Goal: Check status: Check status

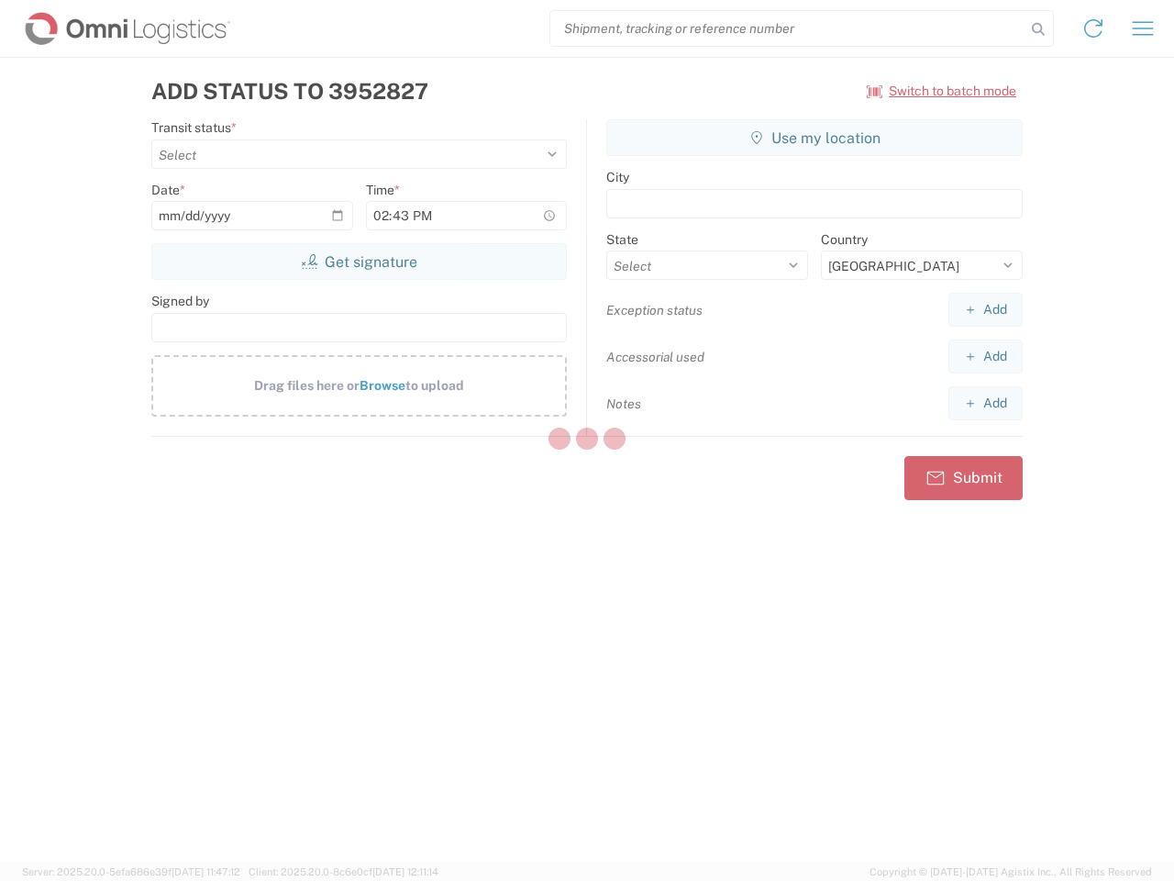
select select "US"
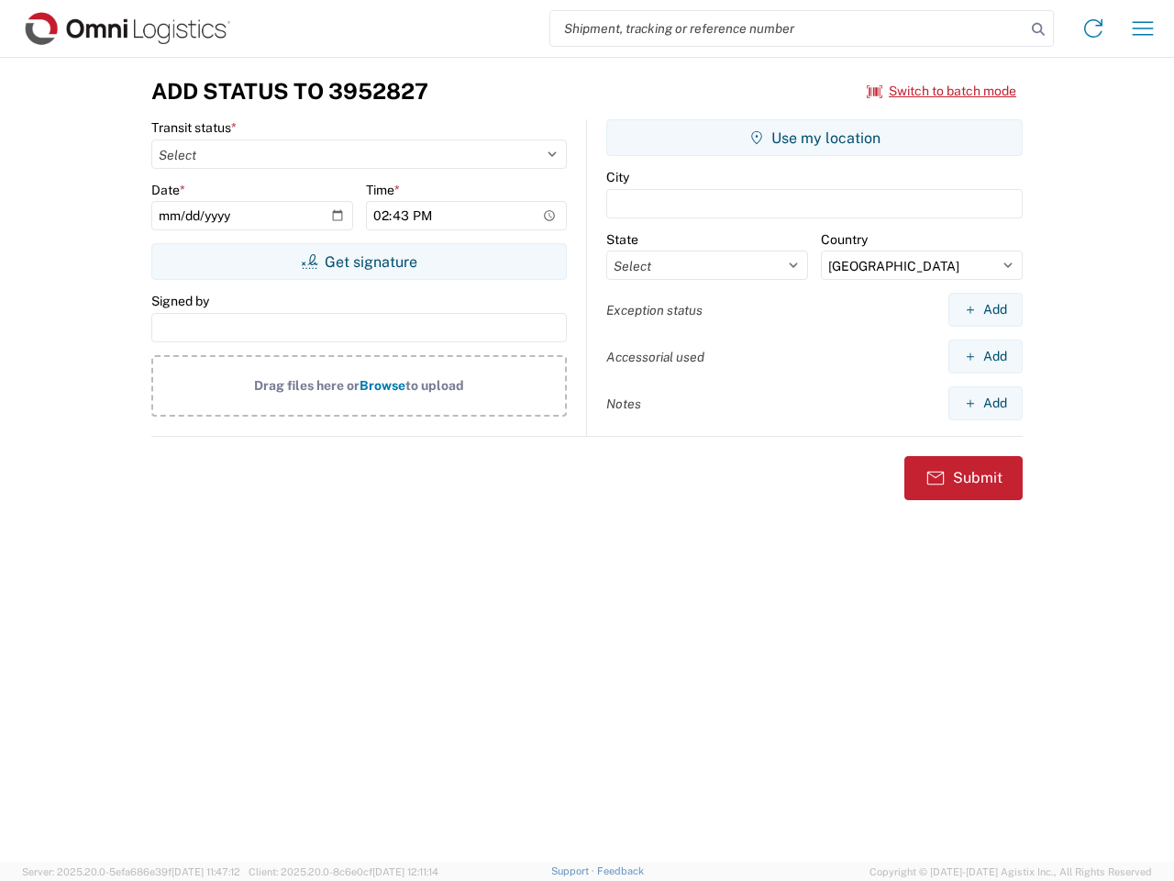
click at [788, 28] on input "search" at bounding box center [787, 28] width 475 height 35
click at [1039, 29] on icon at bounding box center [1039, 30] width 26 height 26
click at [1094, 28] on icon at bounding box center [1093, 28] width 29 height 29
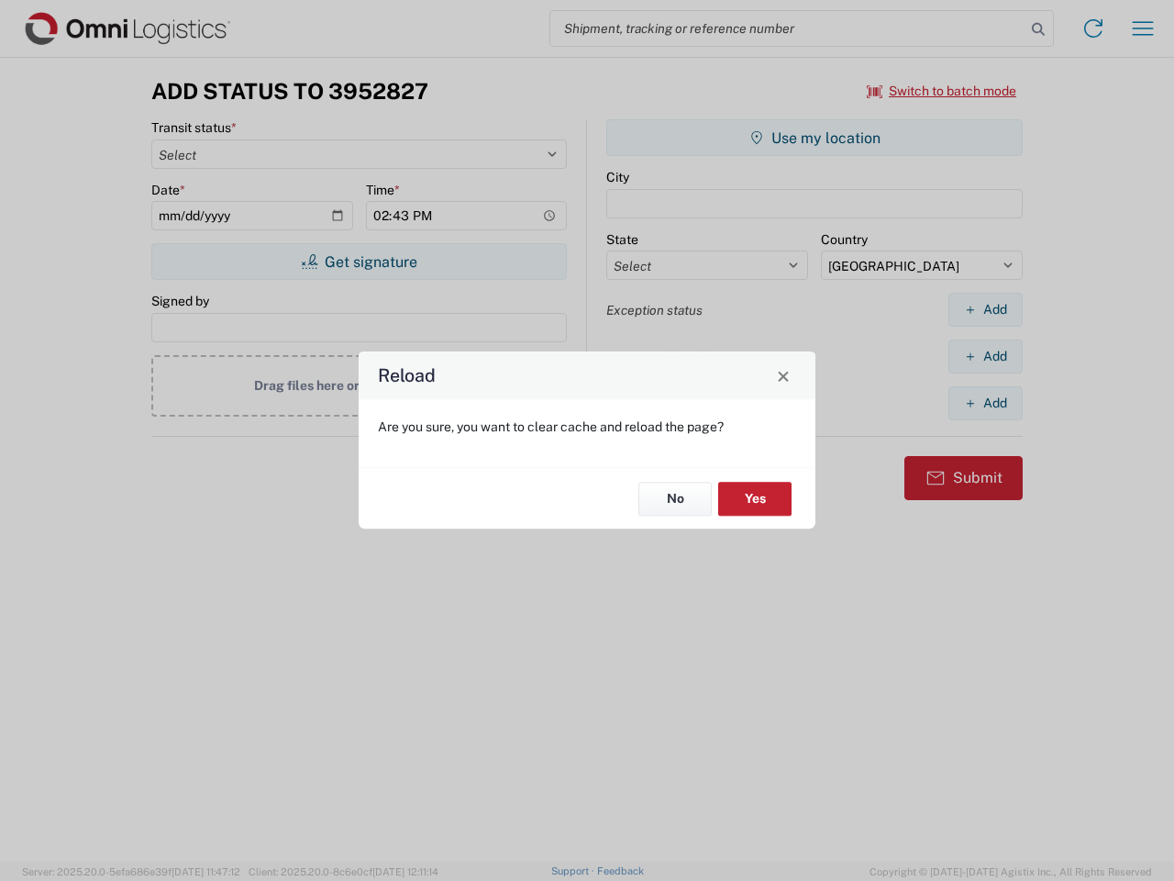
click at [942, 91] on div "Reload Are you sure, you want to clear cache and reload the page? No Yes" at bounding box center [587, 440] width 1174 height 881
click at [359, 261] on div "Reload Are you sure, you want to clear cache and reload the page? No Yes" at bounding box center [587, 440] width 1174 height 881
click at [815, 138] on div "Reload Are you sure, you want to clear cache and reload the page? No Yes" at bounding box center [587, 440] width 1174 height 881
click at [985, 309] on div "Reload Are you sure, you want to clear cache and reload the page? No Yes" at bounding box center [587, 440] width 1174 height 881
click at [985, 356] on div "Reload Are you sure, you want to clear cache and reload the page? No Yes" at bounding box center [587, 440] width 1174 height 881
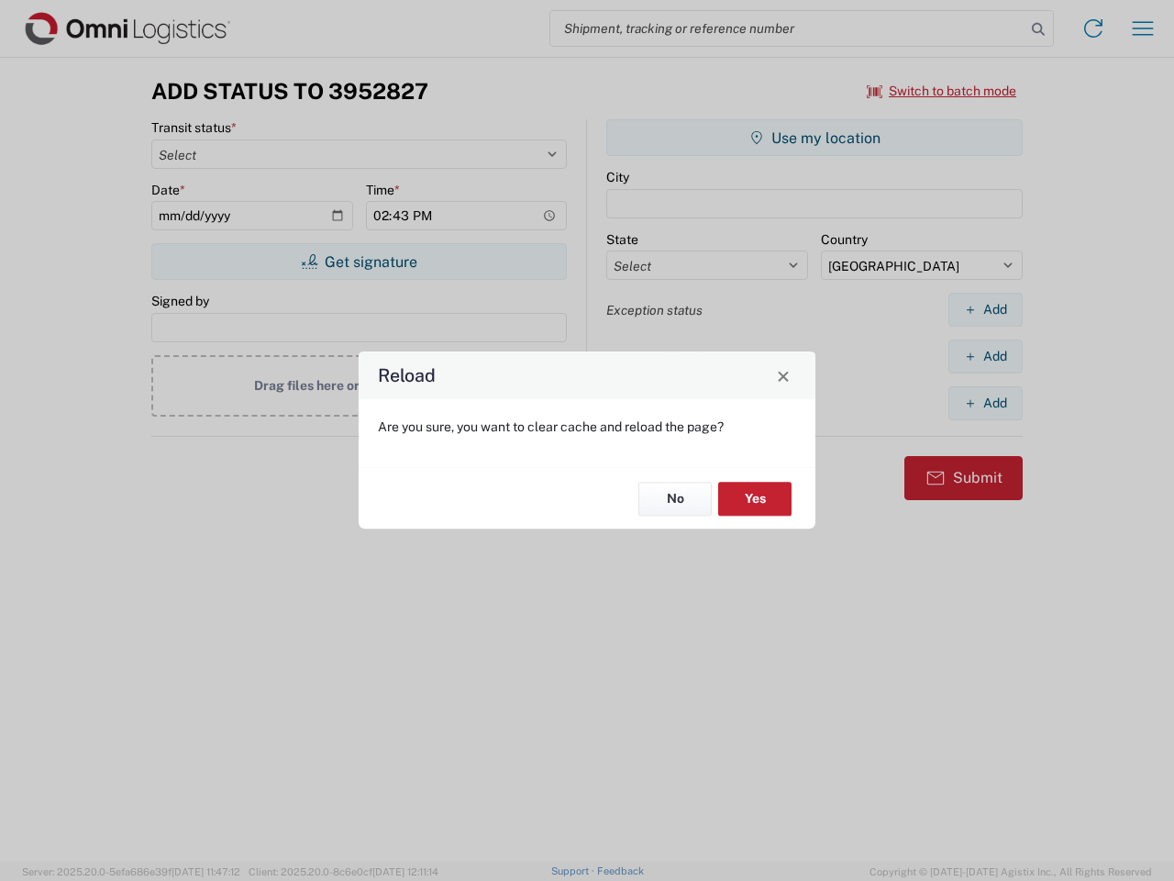
click at [985, 403] on div "Reload Are you sure, you want to clear cache and reload the page? No Yes" at bounding box center [587, 440] width 1174 height 881
